Goal: Obtain resource: Obtain resource

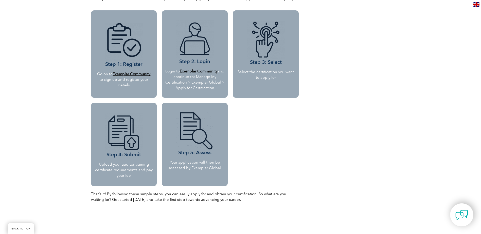
scroll to position [431, 0]
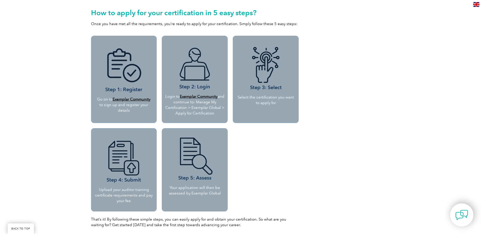
click at [139, 100] on b "Exemplar Community" at bounding box center [132, 99] width 38 height 5
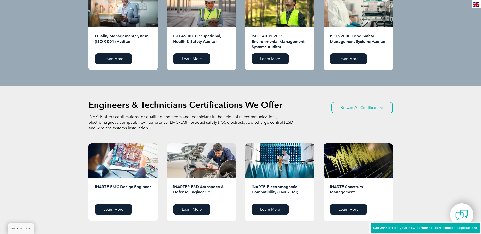
scroll to position [456, 0]
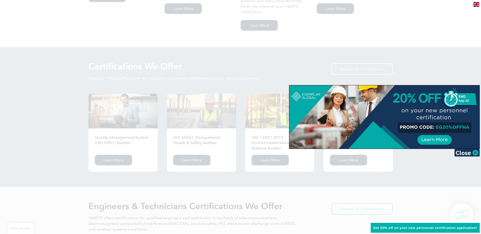
click at [475, 154] on img at bounding box center [466, 153] width 25 height 8
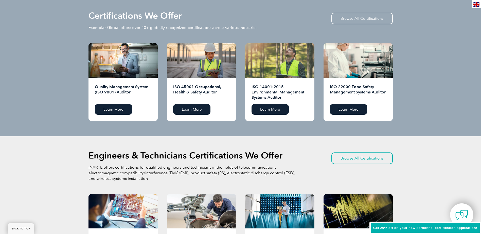
scroll to position [482, 0]
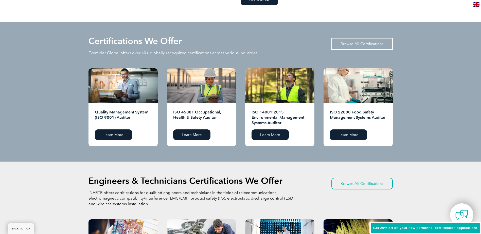
click at [350, 40] on link "Browse All Certifications" at bounding box center [361, 44] width 61 height 12
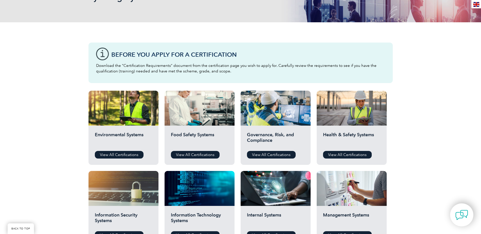
scroll to position [127, 0]
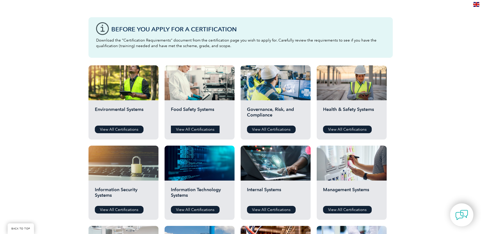
click at [199, 129] on link "View All Certifications" at bounding box center [195, 130] width 49 height 8
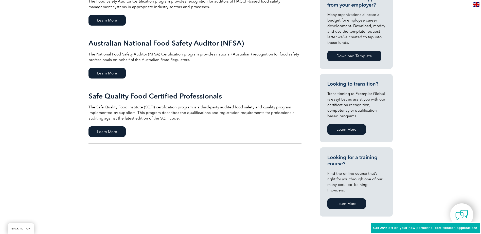
scroll to position [228, 0]
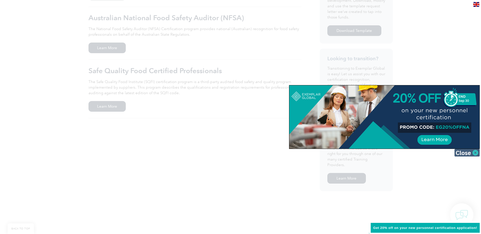
click at [474, 152] on img at bounding box center [466, 153] width 25 height 8
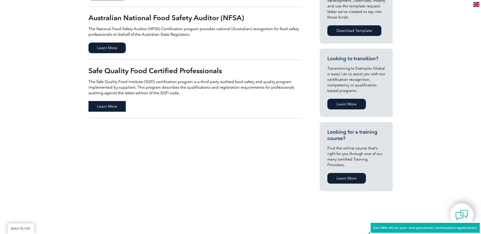
click at [101, 106] on span "Learn More" at bounding box center [106, 106] width 37 height 11
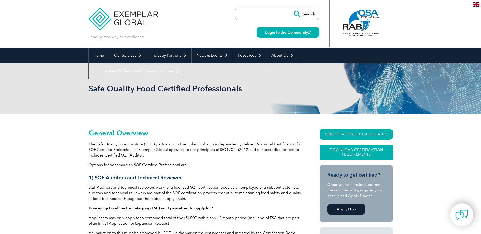
click at [353, 153] on link "Download Certification Requirements" at bounding box center [356, 152] width 73 height 15
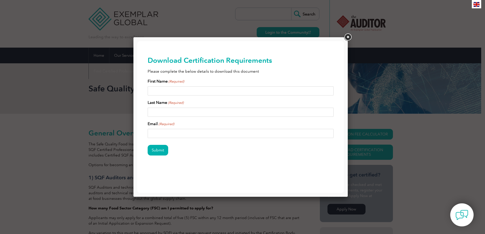
click at [163, 94] on input "First Name (Required)" at bounding box center [241, 90] width 186 height 9
type input "[PERSON_NAME]"
type input "[PERSON_NAME]-CASTOL"
type input "[EMAIL_ADDRESS][DOMAIN_NAME]"
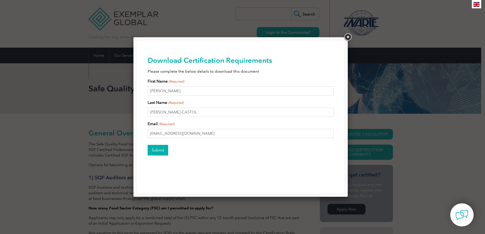
click at [160, 152] on input "Submit" at bounding box center [158, 150] width 21 height 11
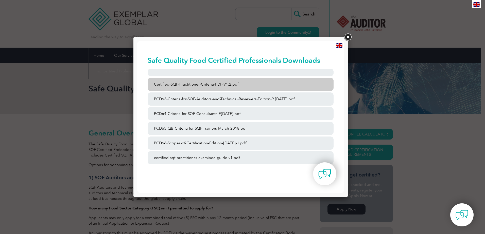
click at [211, 84] on link "Certified-SQF-Practitioner-Criteria-PDF-V1.2.pdf" at bounding box center [241, 84] width 186 height 13
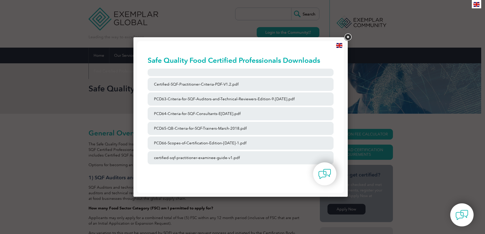
click at [345, 38] on link at bounding box center [347, 37] width 9 height 9
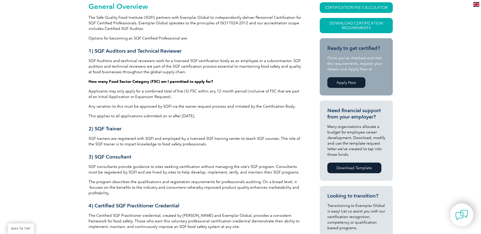
scroll to position [76, 0]
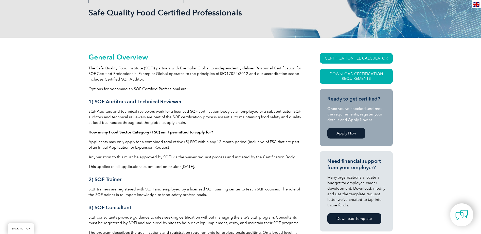
click at [350, 134] on link "Apply Now" at bounding box center [346, 133] width 38 height 11
